Goal: Information Seeking & Learning: Learn about a topic

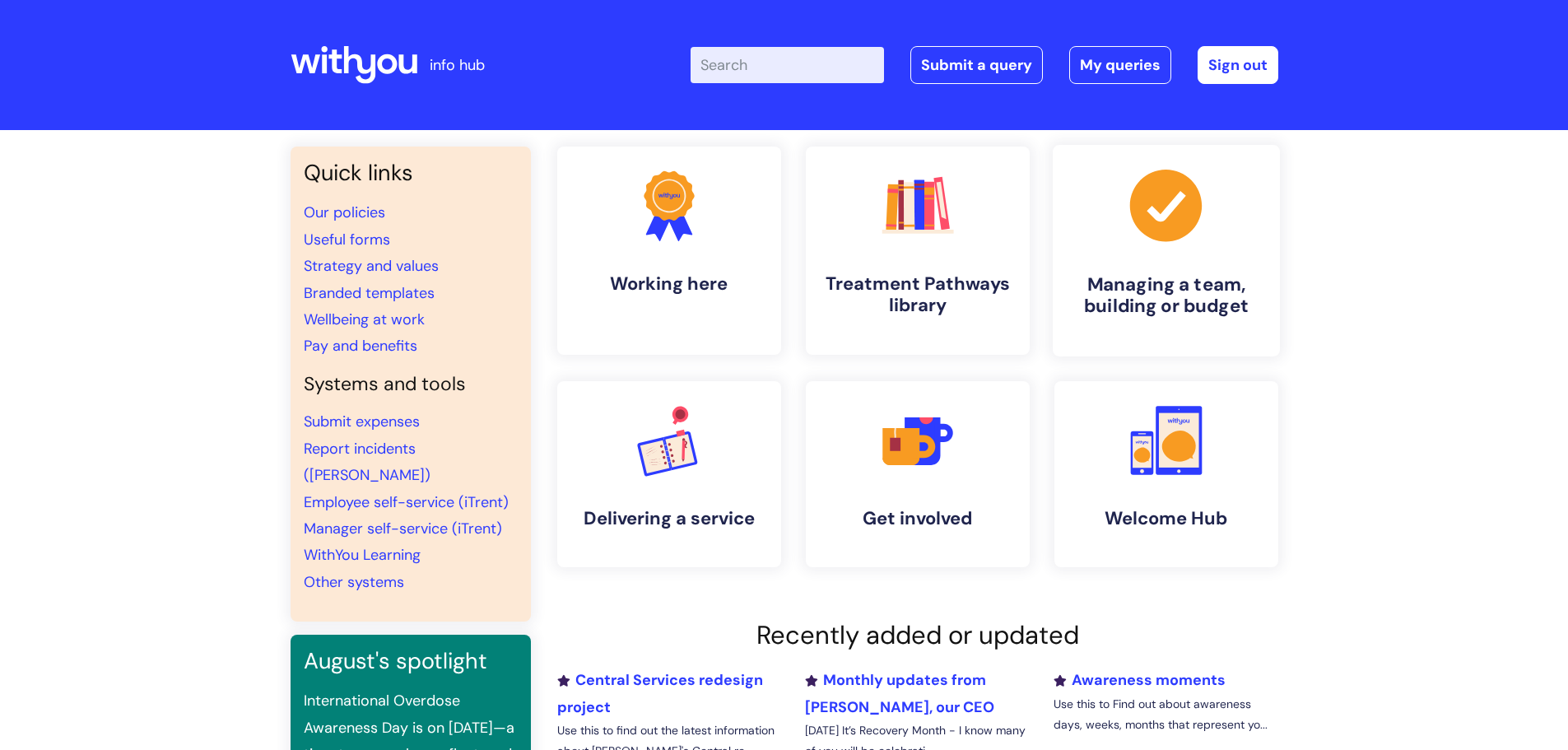
click at [1213, 273] on h4 "Managing a team, building or budget" at bounding box center [1165, 294] width 200 height 44
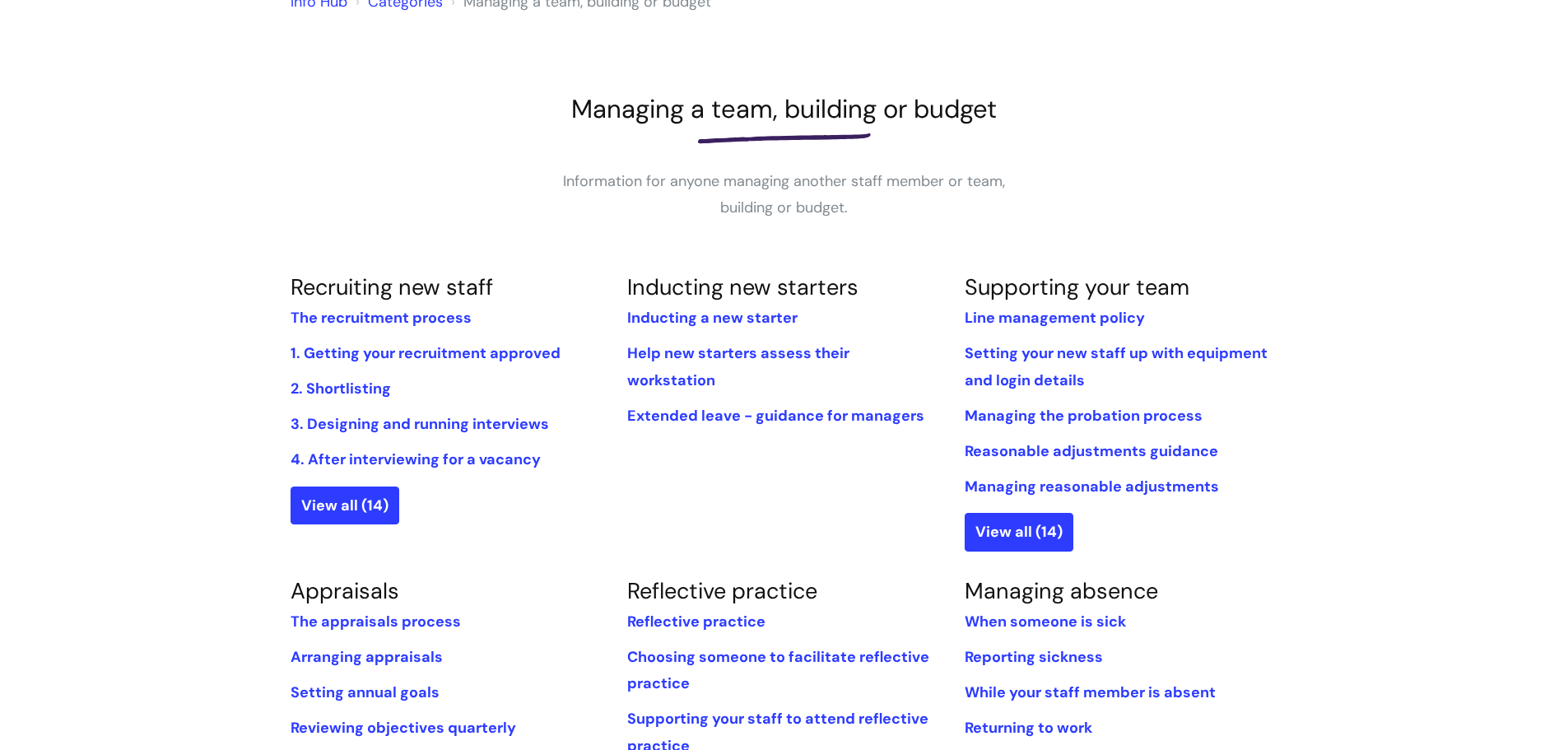
scroll to position [247, 0]
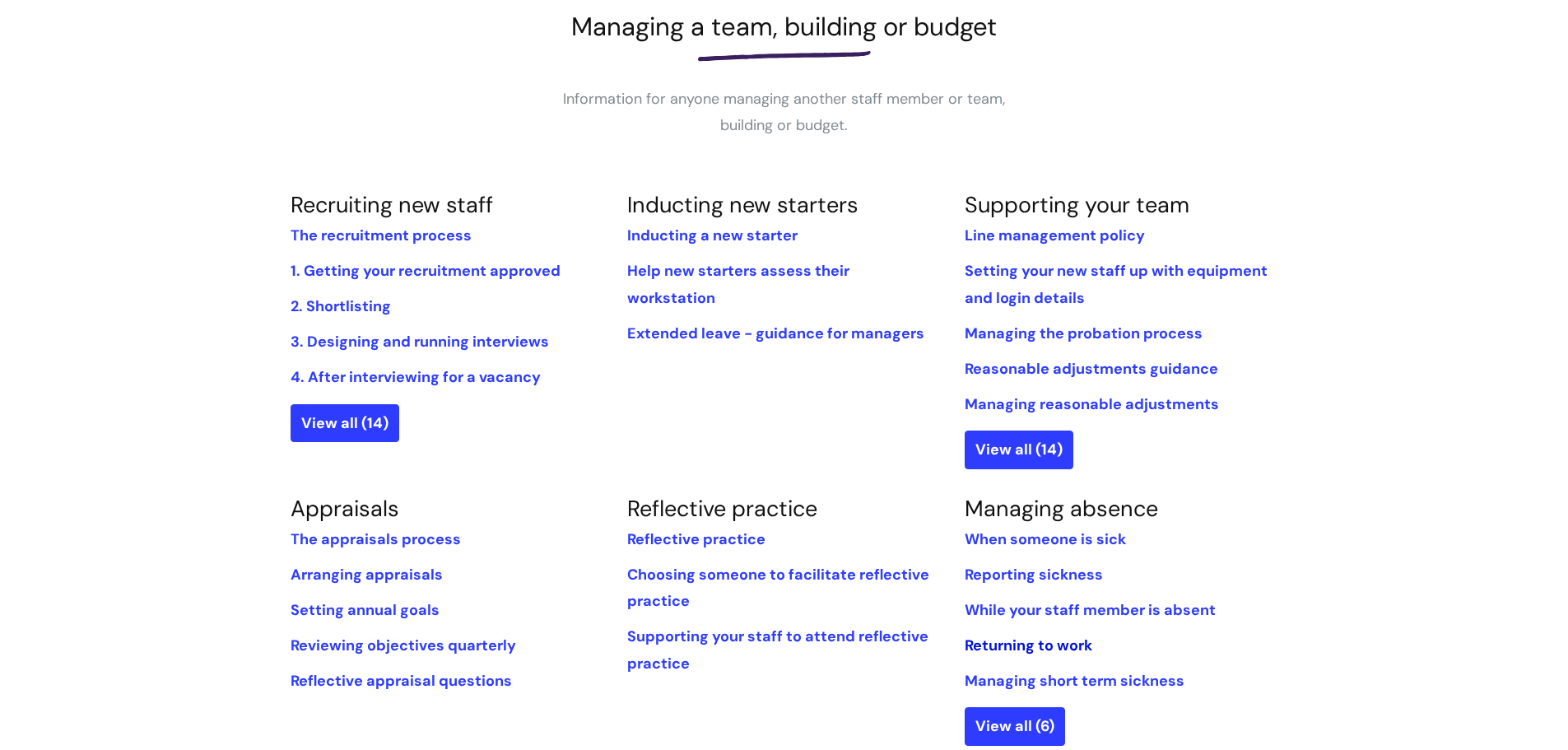
click at [1054, 640] on link "Returning to work" at bounding box center [1028, 645] width 127 height 20
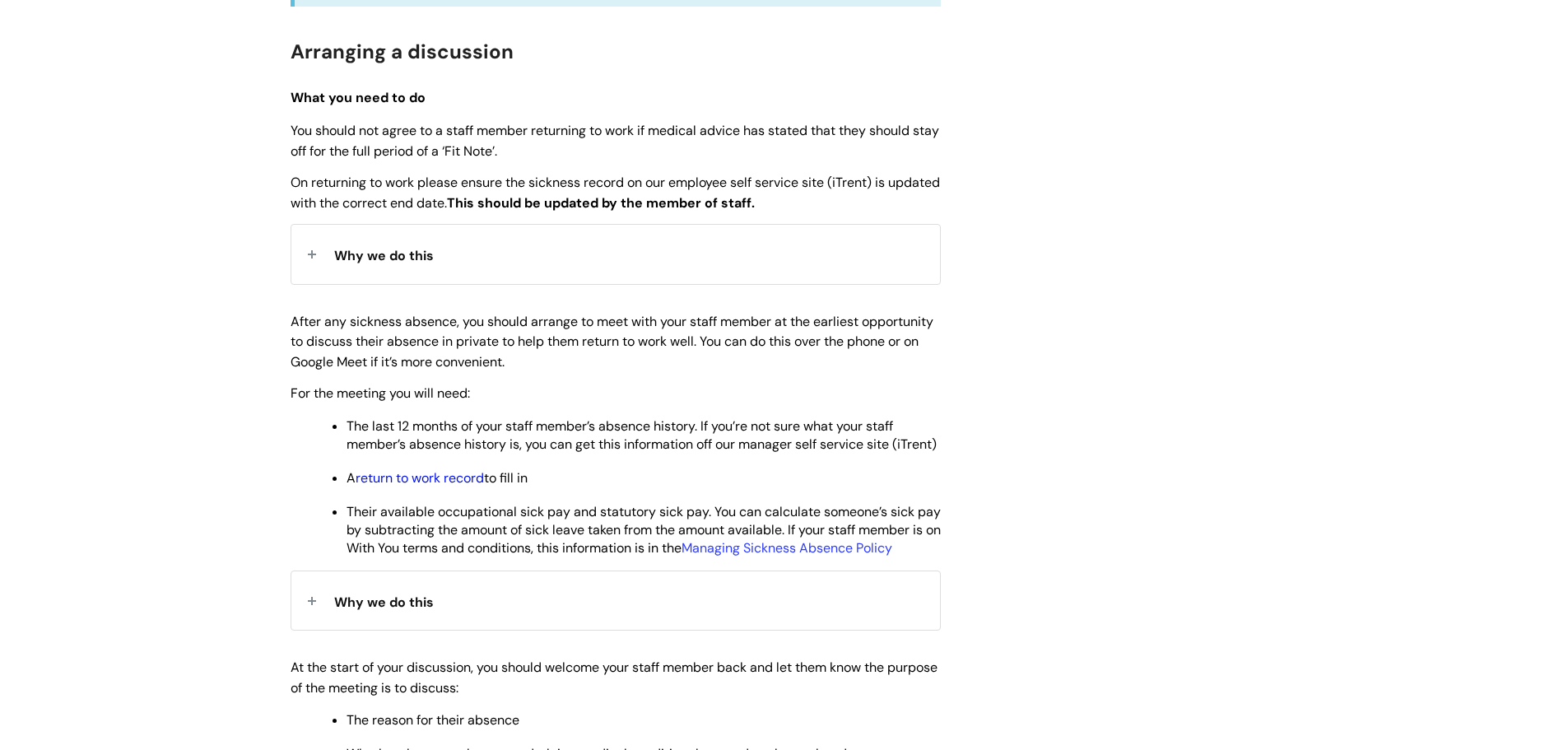
scroll to position [576, 0]
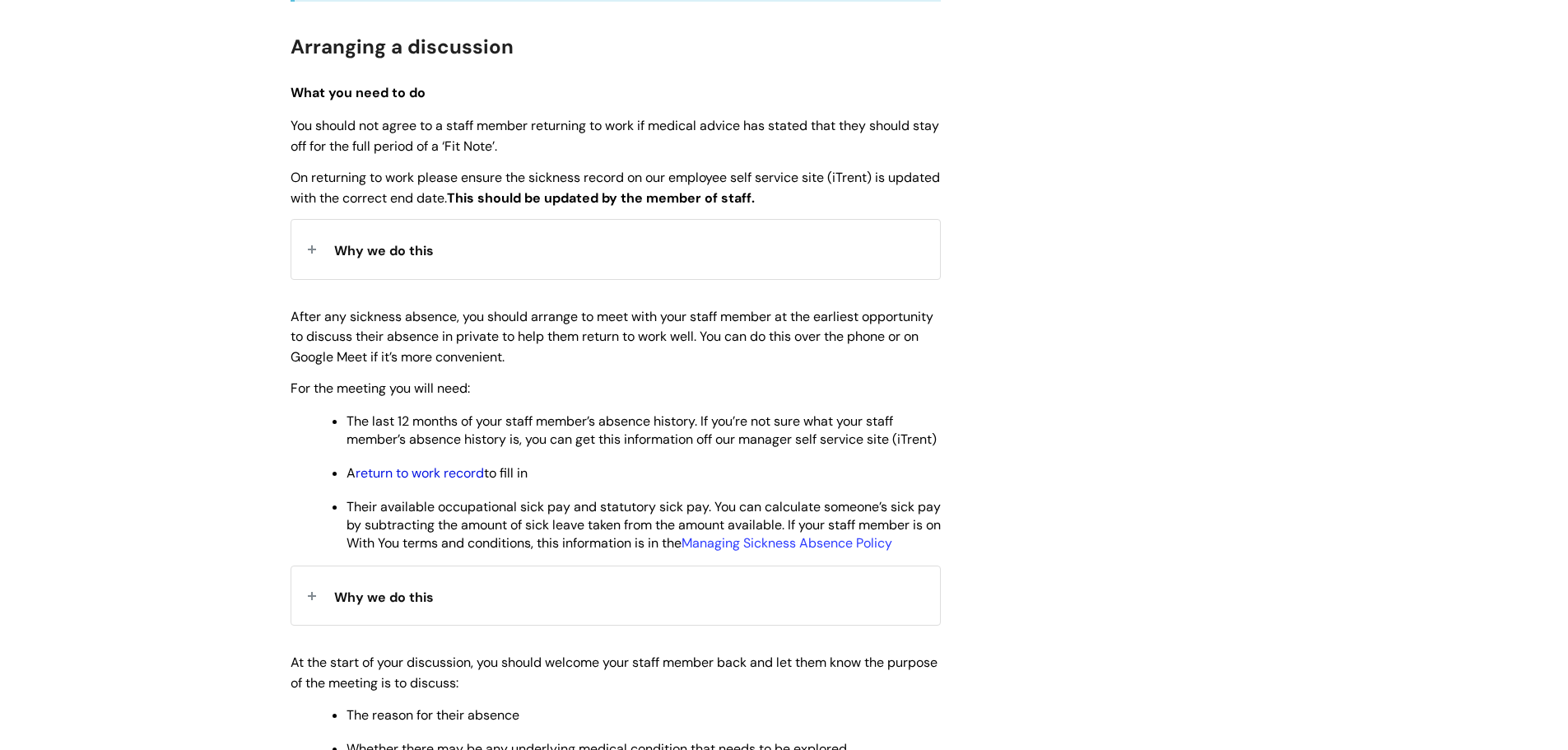
click at [427, 481] on link "return to work record" at bounding box center [419, 473] width 128 height 18
